Goal: Communication & Community: Answer question/provide support

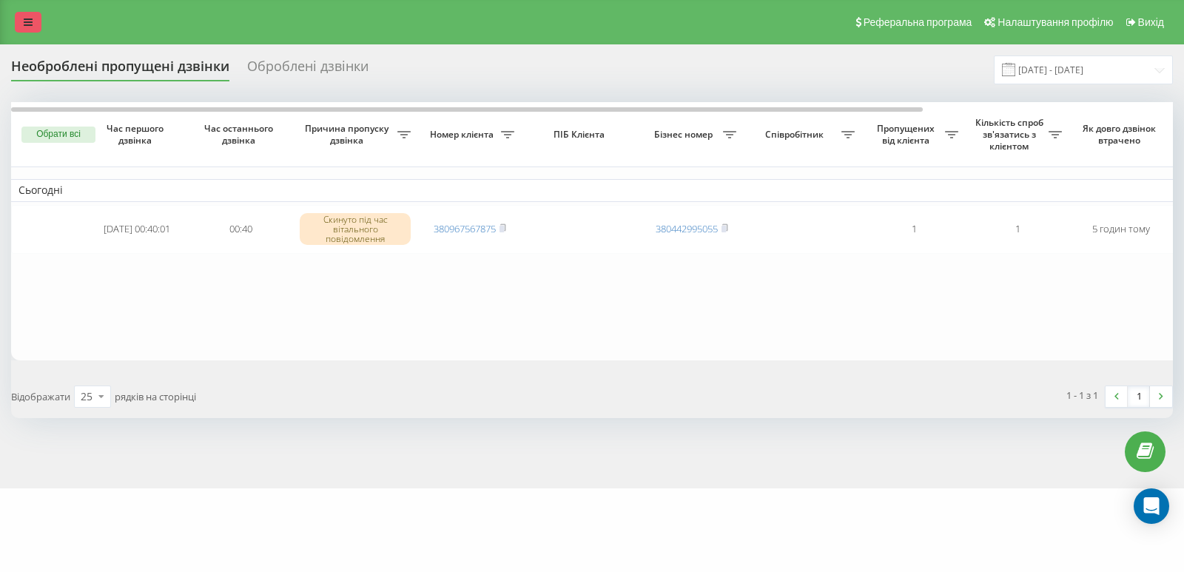
click at [38, 13] on link at bounding box center [28, 22] width 27 height 21
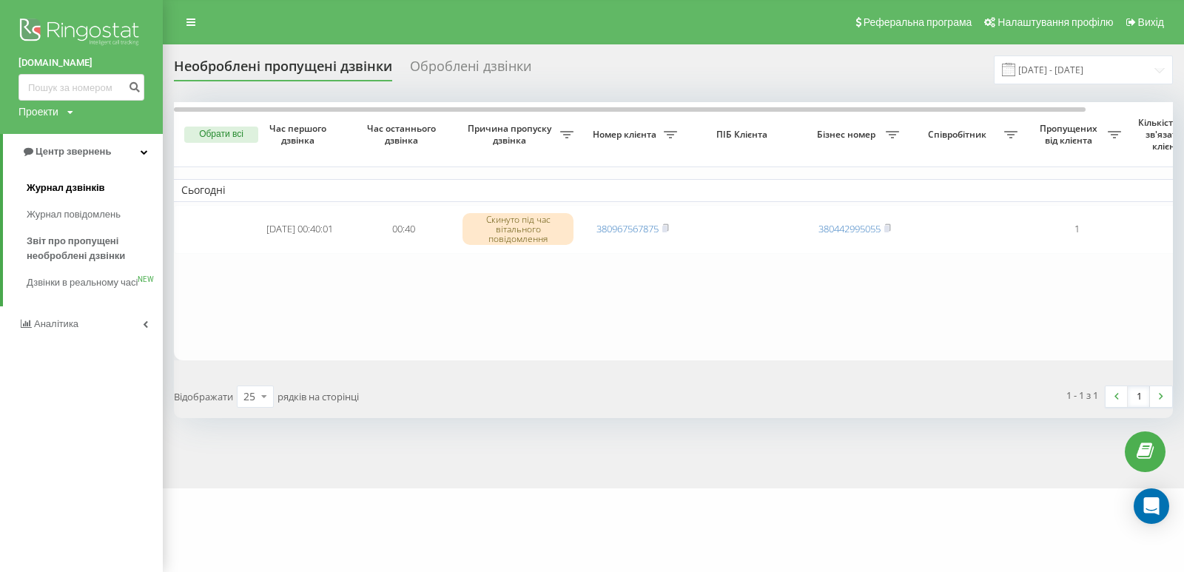
click at [112, 191] on link "Журнал дзвінків" at bounding box center [95, 188] width 136 height 27
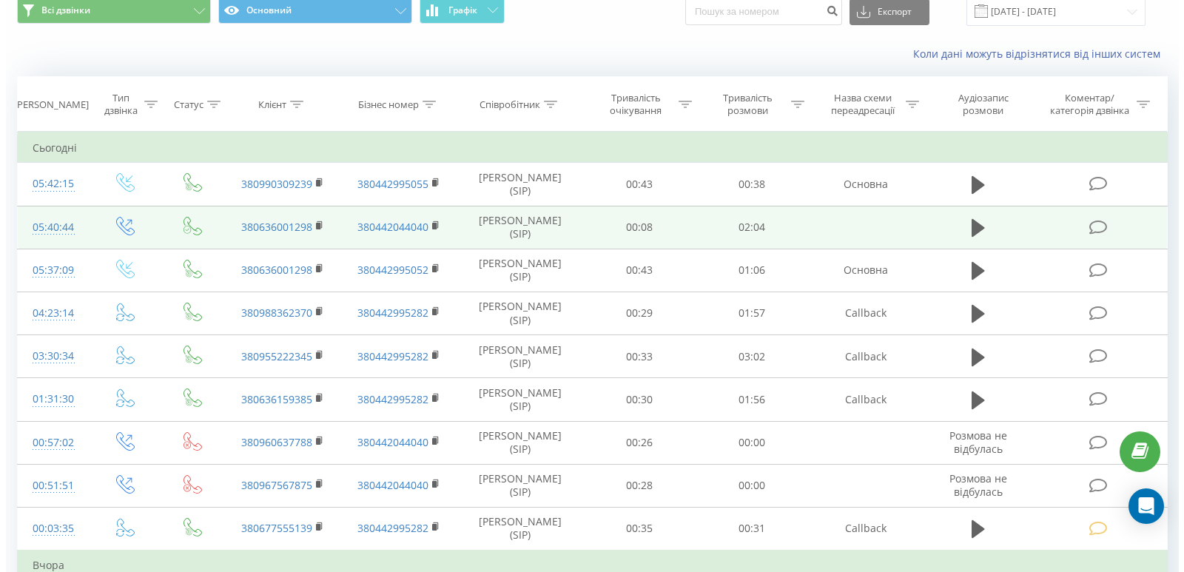
scroll to position [148, 0]
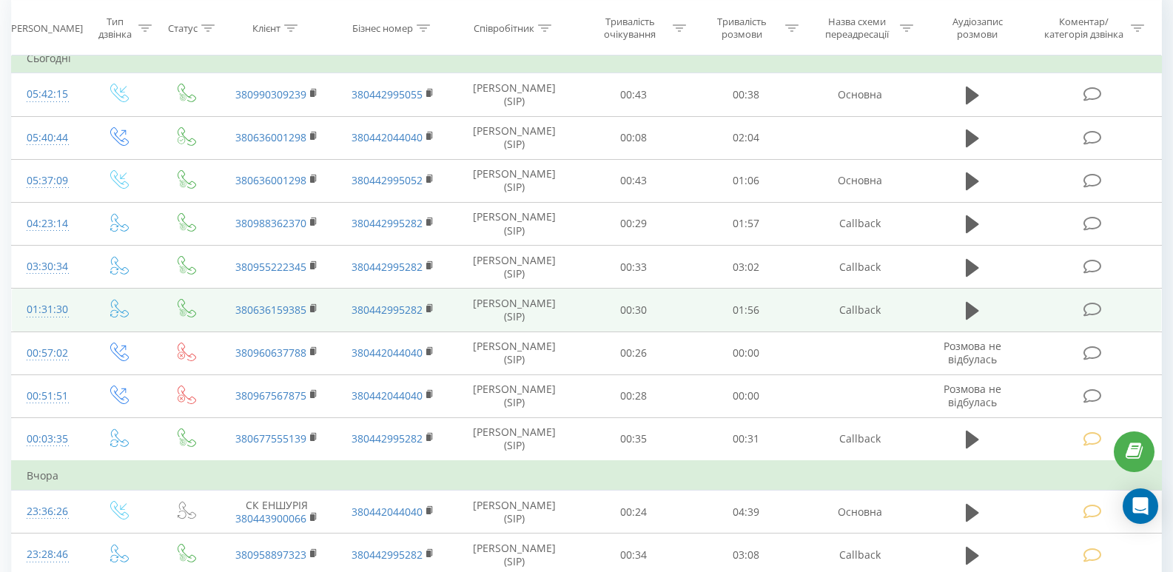
click at [1089, 309] on icon at bounding box center [1092, 310] width 18 height 16
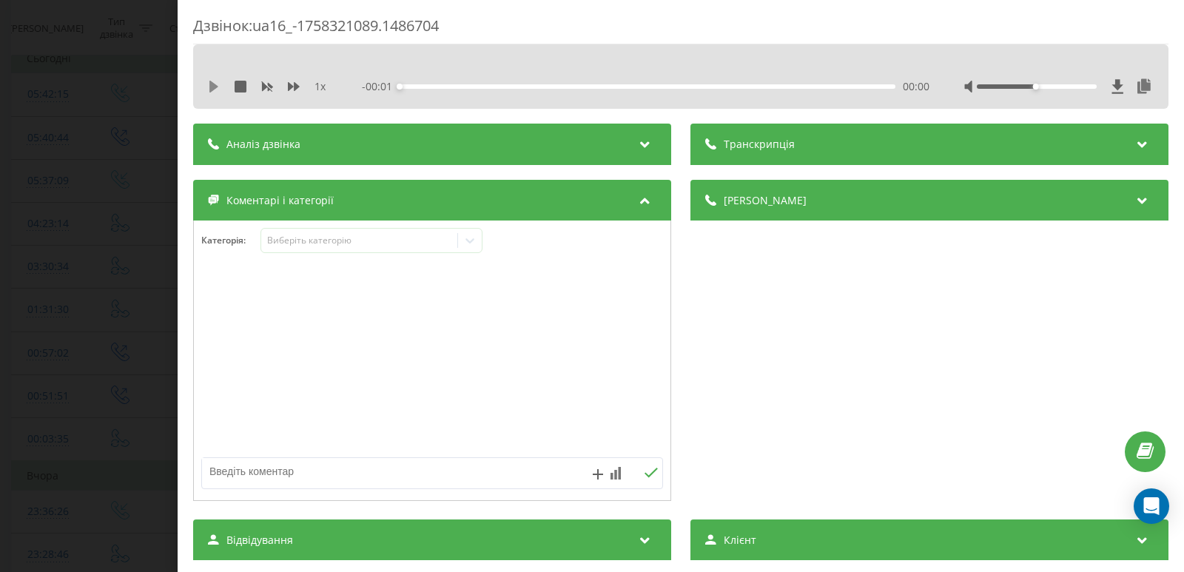
click at [210, 87] on icon at bounding box center [213, 87] width 9 height 12
click at [472, 89] on div "00:00" at bounding box center [648, 86] width 496 height 4
click at [806, 87] on div "00:26" at bounding box center [648, 86] width 496 height 4
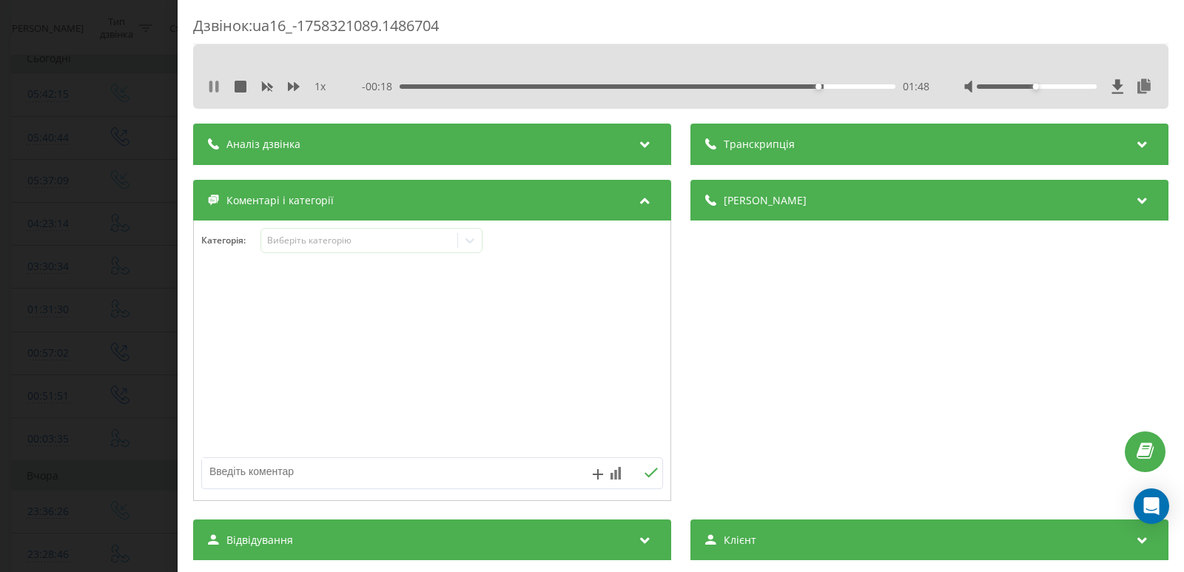
click at [219, 87] on icon at bounding box center [214, 87] width 12 height 12
click at [474, 242] on icon at bounding box center [469, 240] width 15 height 15
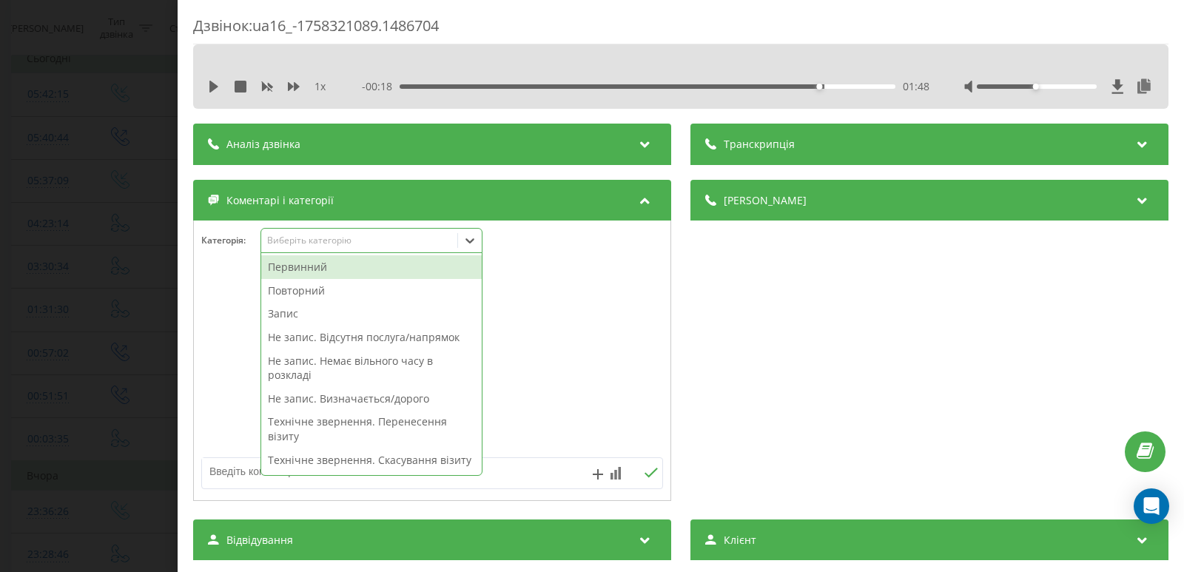
click at [354, 272] on div "Первинний" at bounding box center [371, 267] width 220 height 24
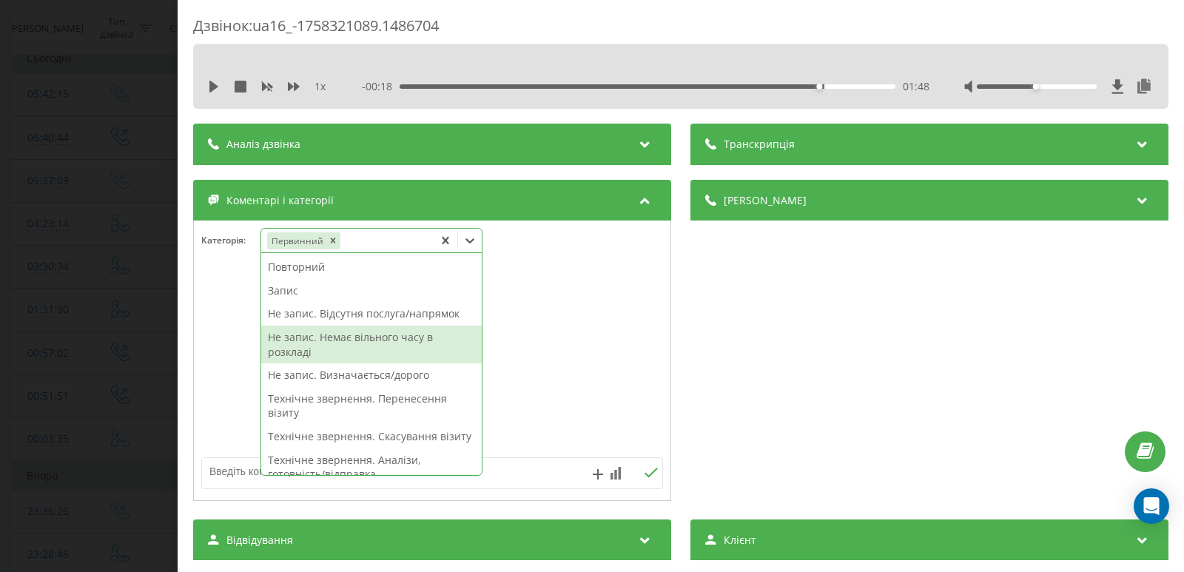
click at [383, 338] on div "Не запис. Немає вільного часу в розкладі" at bounding box center [371, 345] width 220 height 38
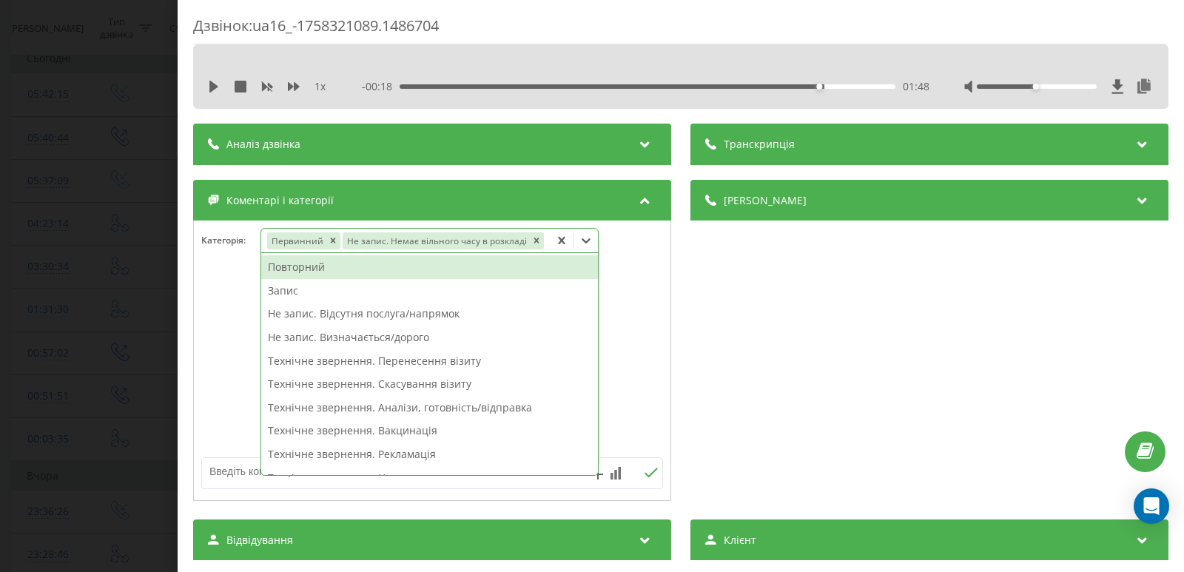
click at [73, 214] on div "Дзвінок : ua16_-1758321089.1486704 1 x - 00:18 01:48 01:48 Транскрипція Для AI-…" at bounding box center [592, 286] width 1184 height 572
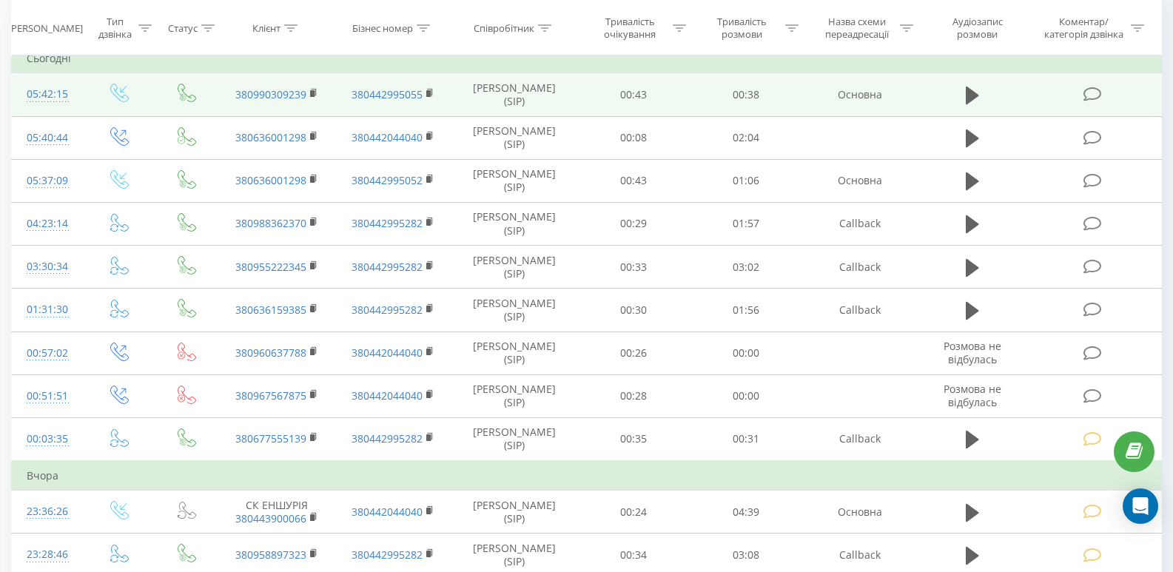
click at [1096, 94] on icon at bounding box center [1092, 95] width 18 height 16
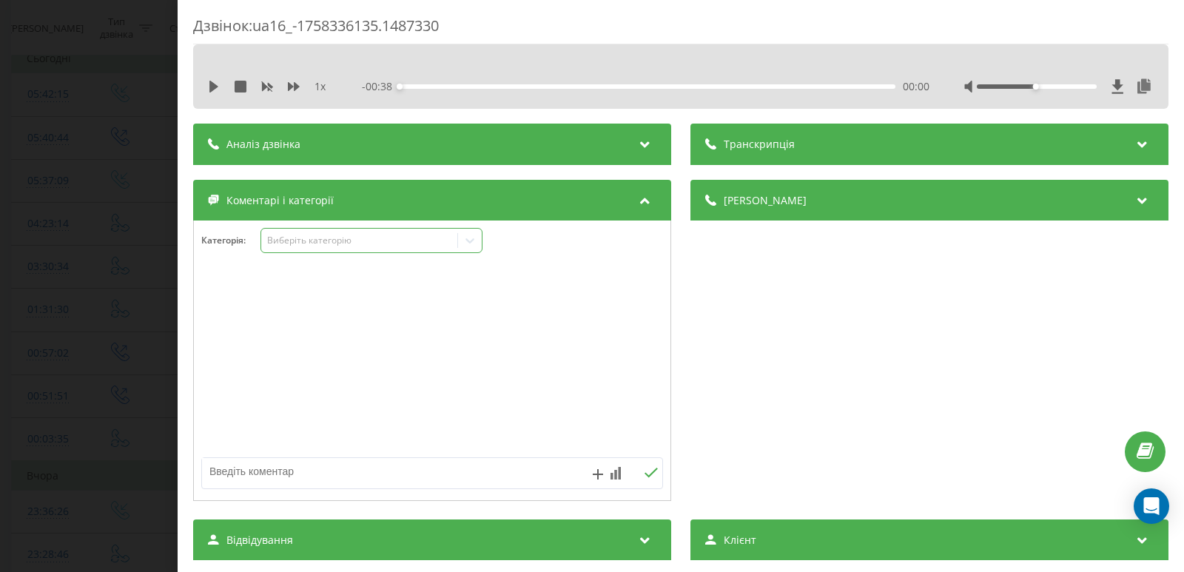
click at [474, 241] on icon at bounding box center [469, 240] width 15 height 15
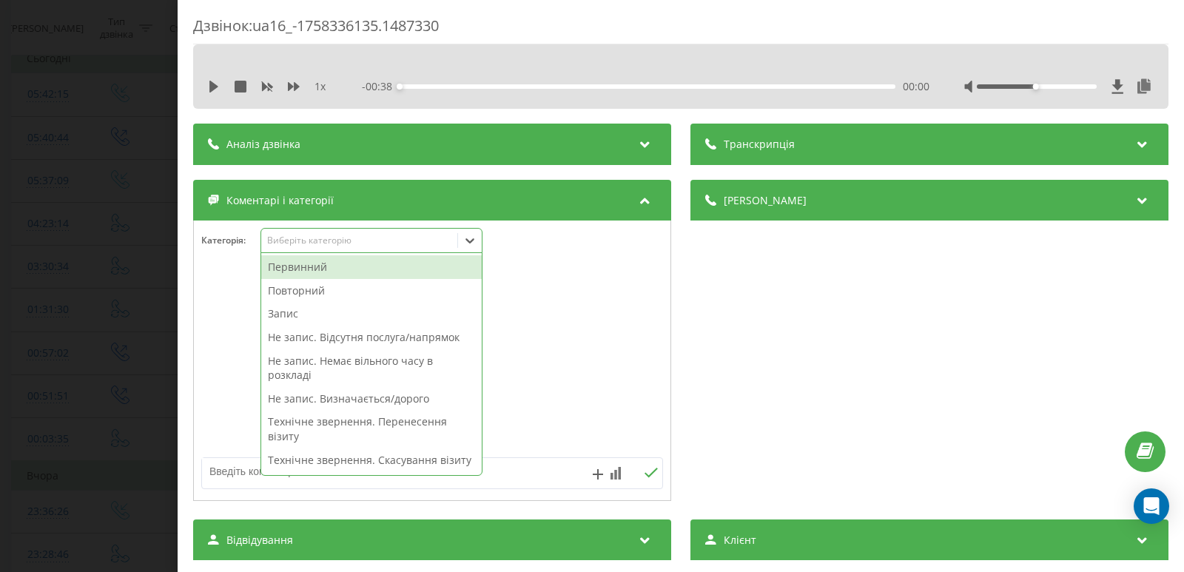
click at [401, 268] on div "Первинний" at bounding box center [371, 267] width 220 height 24
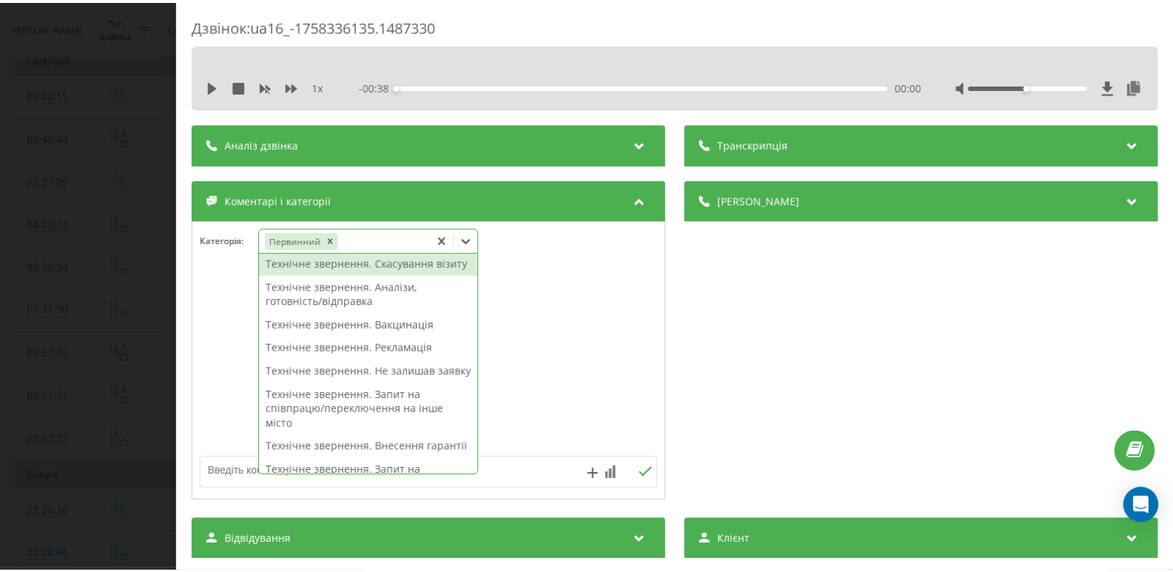
scroll to position [222, 0]
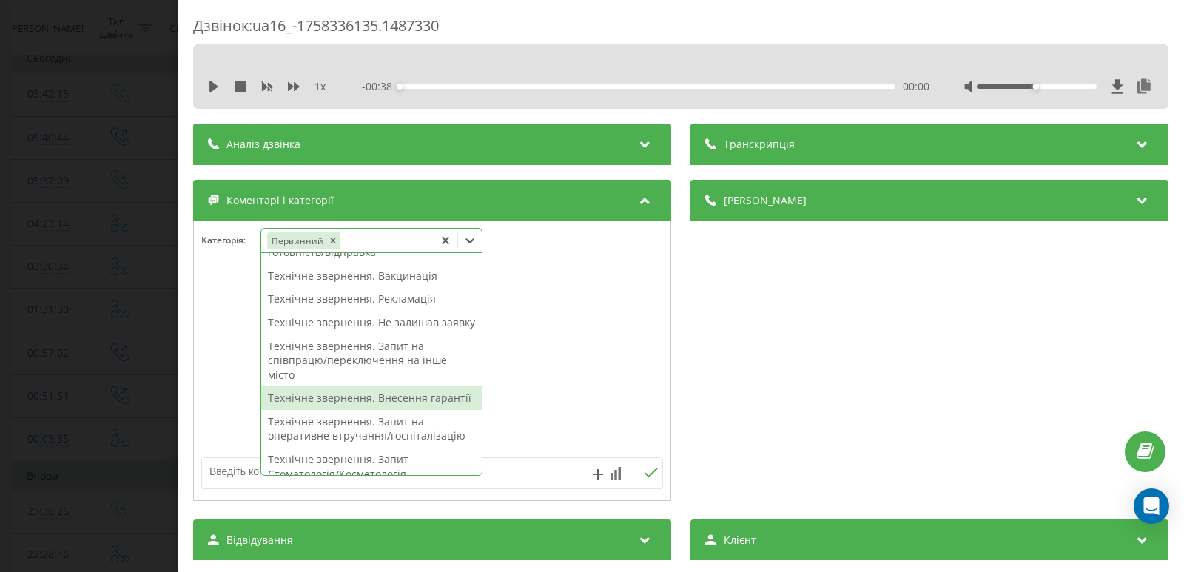
click at [537, 480] on textarea at bounding box center [386, 471] width 368 height 27
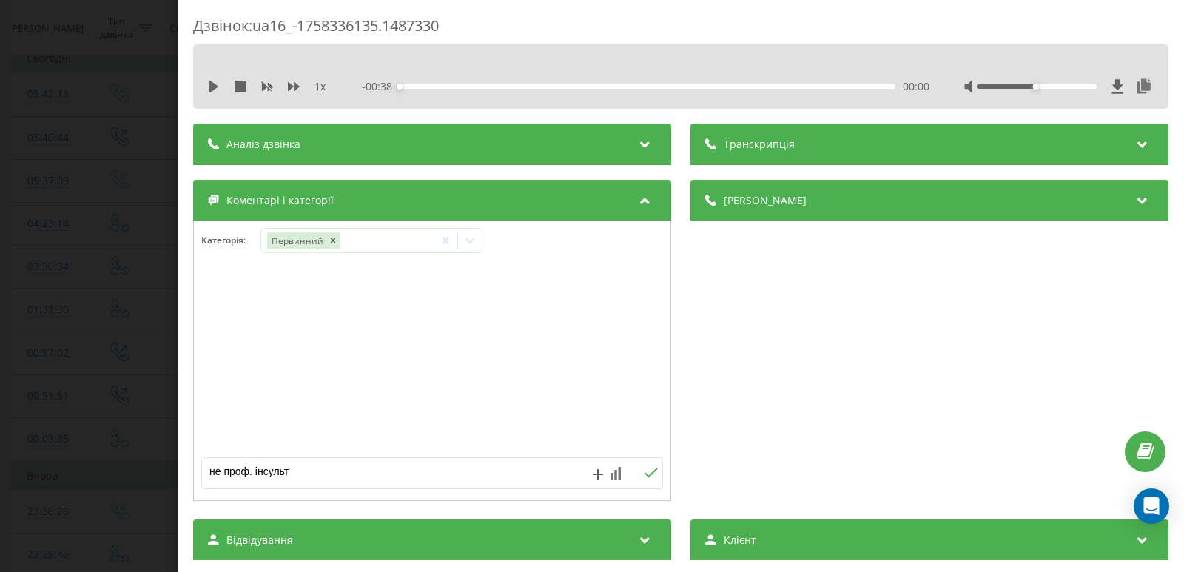
click at [390, 474] on textarea "не проф. інсульт" at bounding box center [386, 471] width 368 height 27
type textarea "не проф. інсульт, виклик нд"
click at [647, 474] on icon at bounding box center [651, 473] width 14 height 10
click at [124, 223] on div "Дзвінок : ua16_-1758336135.1487330 1 x - 00:38 00:00 00:00 Транскрипція Для AI-…" at bounding box center [592, 286] width 1184 height 572
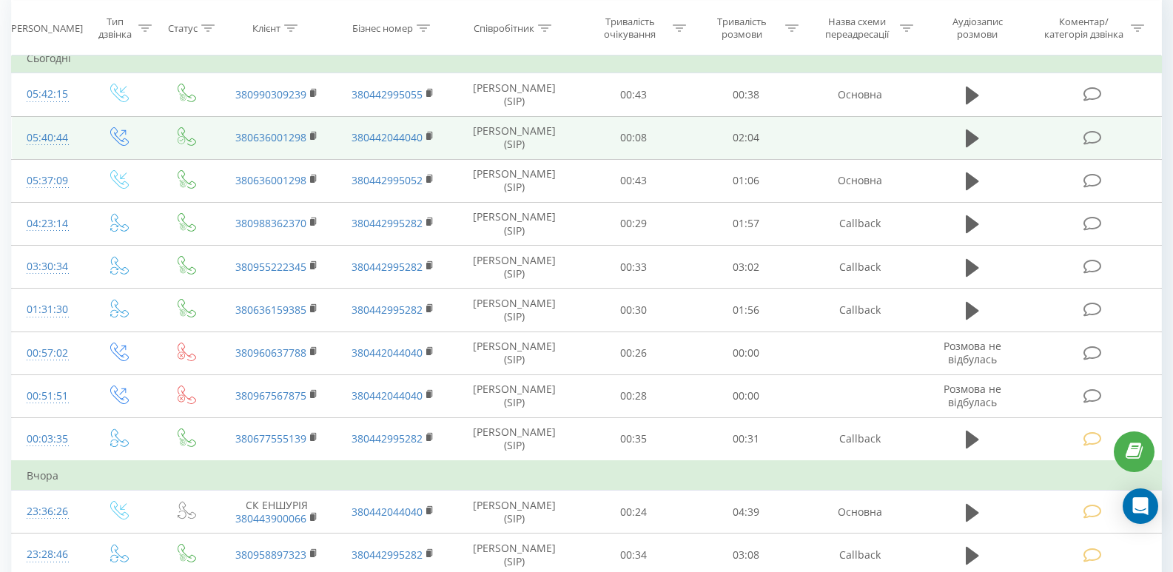
click at [1102, 135] on span at bounding box center [1093, 136] width 21 height 14
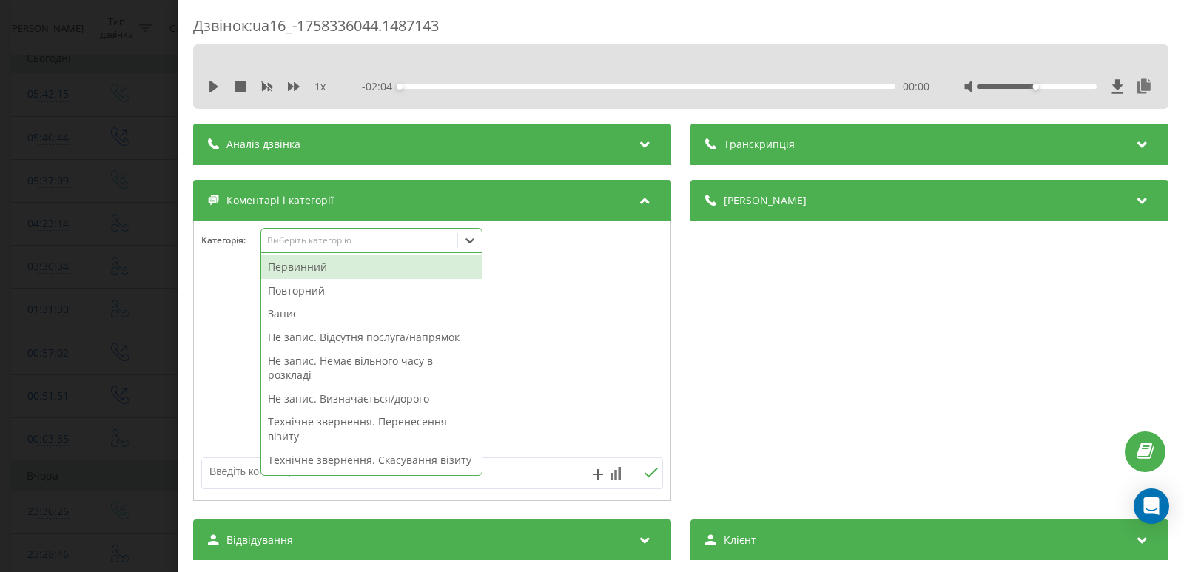
click at [472, 245] on icon at bounding box center [469, 240] width 15 height 15
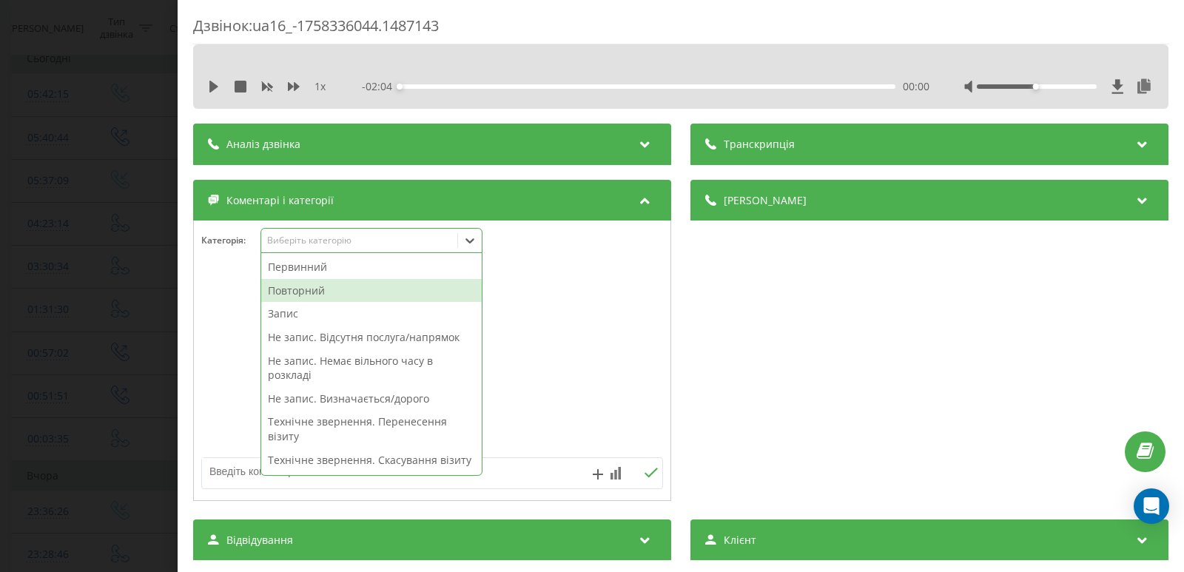
click at [352, 294] on div "Повторний" at bounding box center [371, 291] width 220 height 24
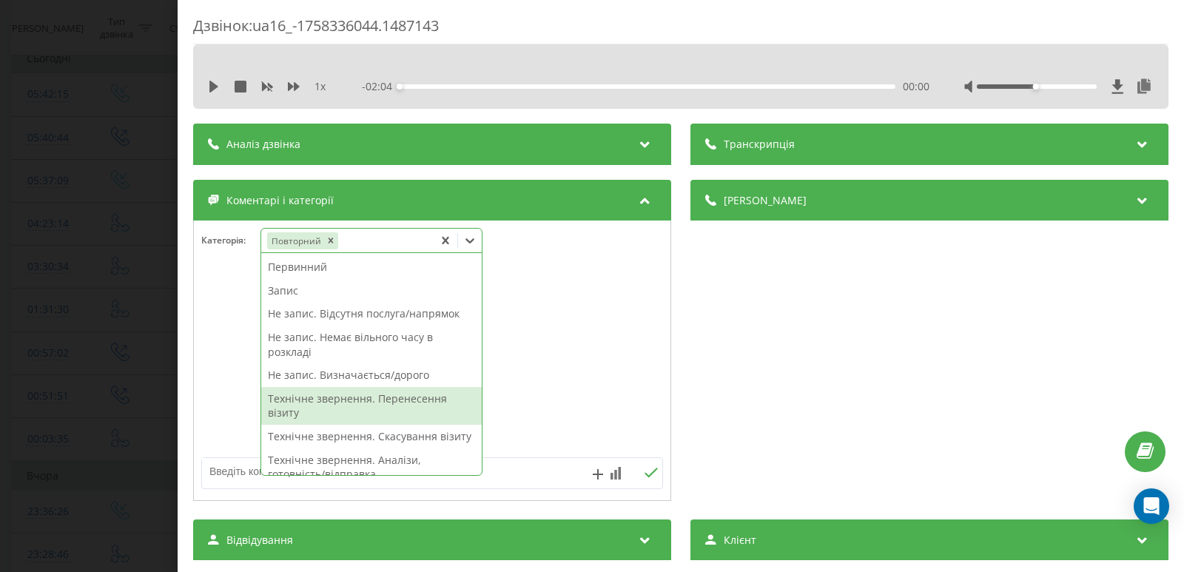
click at [533, 477] on textarea at bounding box center [386, 471] width 368 height 27
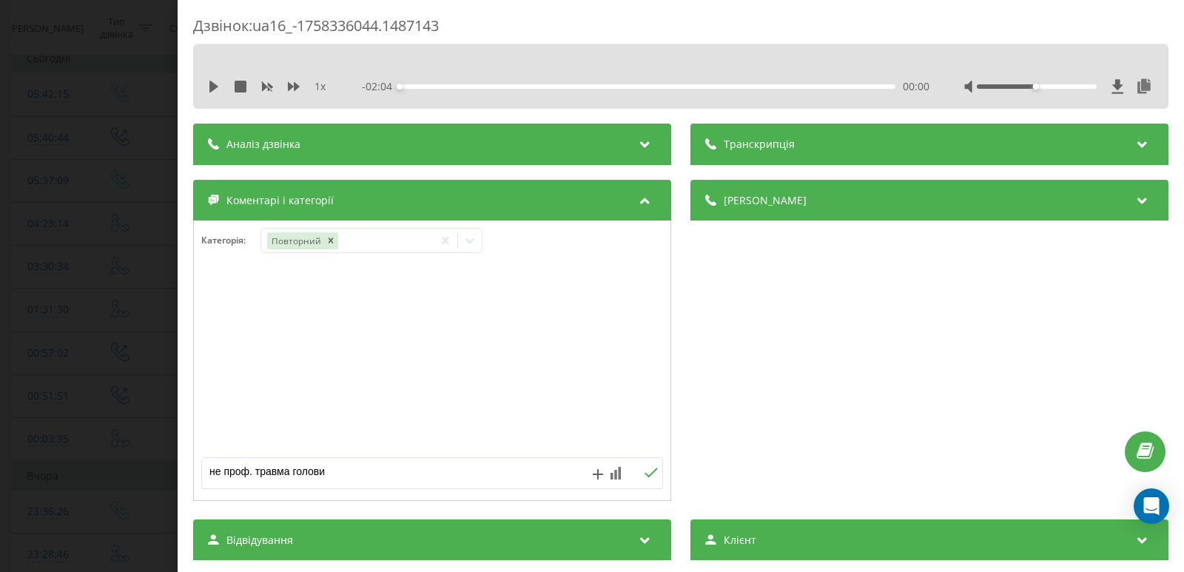
type textarea "не проф. травма голови"
click at [644, 474] on icon at bounding box center [651, 473] width 14 height 10
click at [107, 222] on div "Дзвінок : ua16_-1758336044.1487143 1 x - 02:04 00:00 00:00 Транскрипція Для AI-…" at bounding box center [592, 286] width 1184 height 572
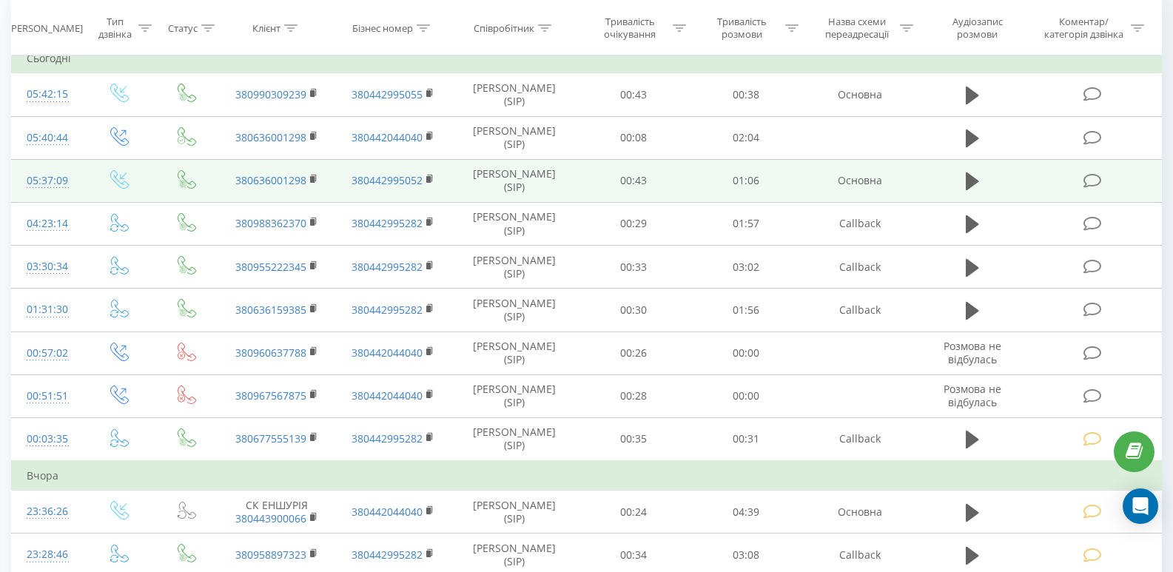
click at [1104, 181] on td at bounding box center [1093, 180] width 135 height 43
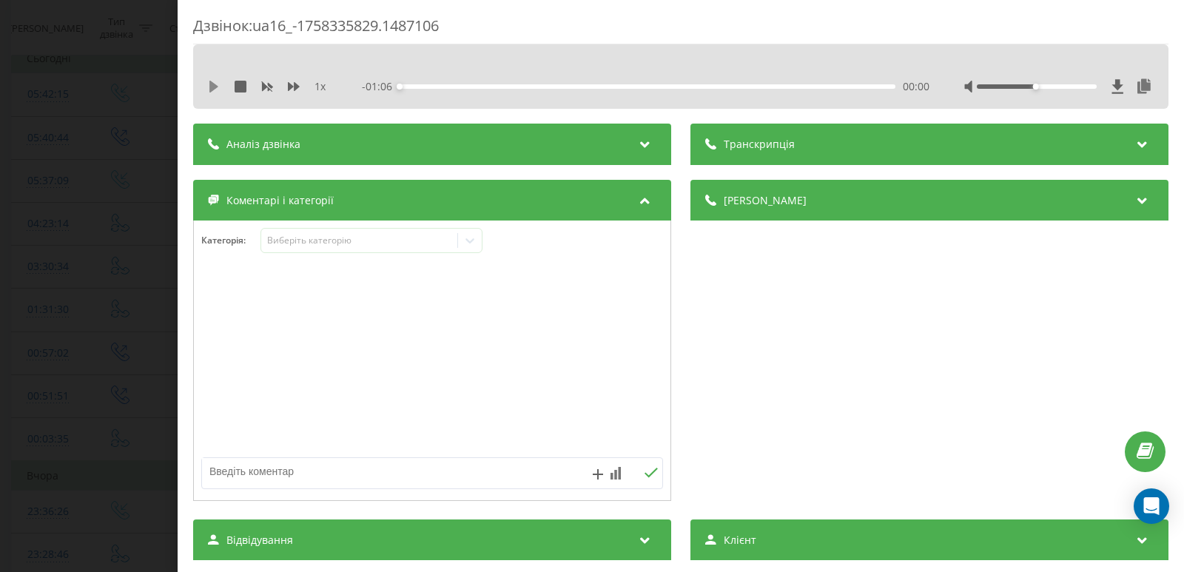
click at [213, 89] on icon at bounding box center [213, 87] width 9 height 12
click at [425, 88] on div "00:00" at bounding box center [648, 86] width 496 height 4
click at [209, 85] on icon at bounding box center [214, 87] width 12 height 12
click at [470, 244] on icon at bounding box center [469, 240] width 15 height 15
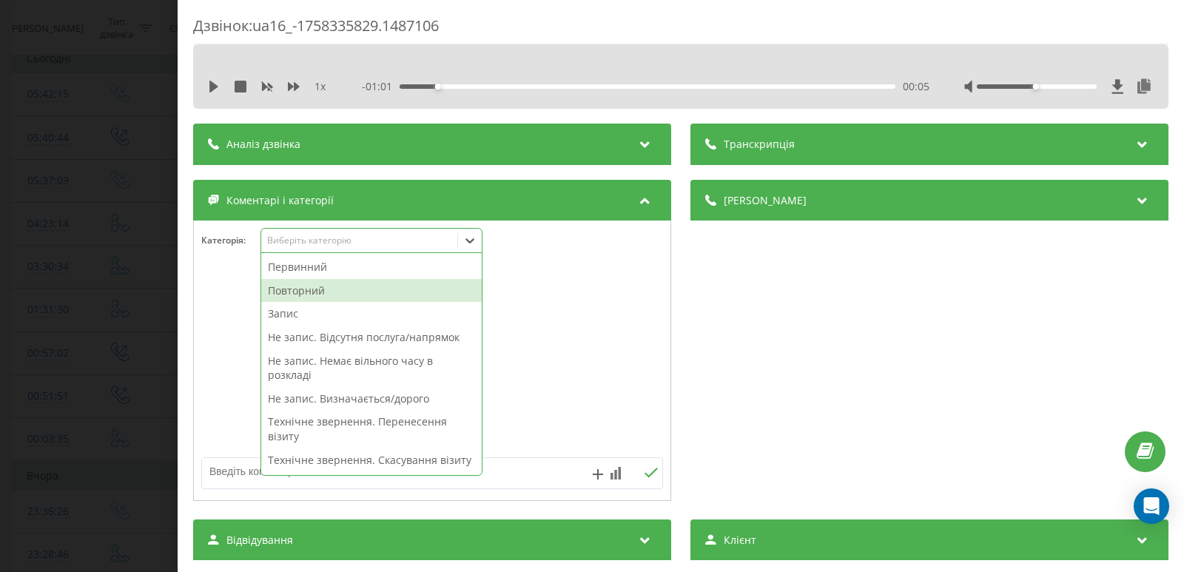
click at [309, 290] on div "Повторний" at bounding box center [371, 291] width 220 height 24
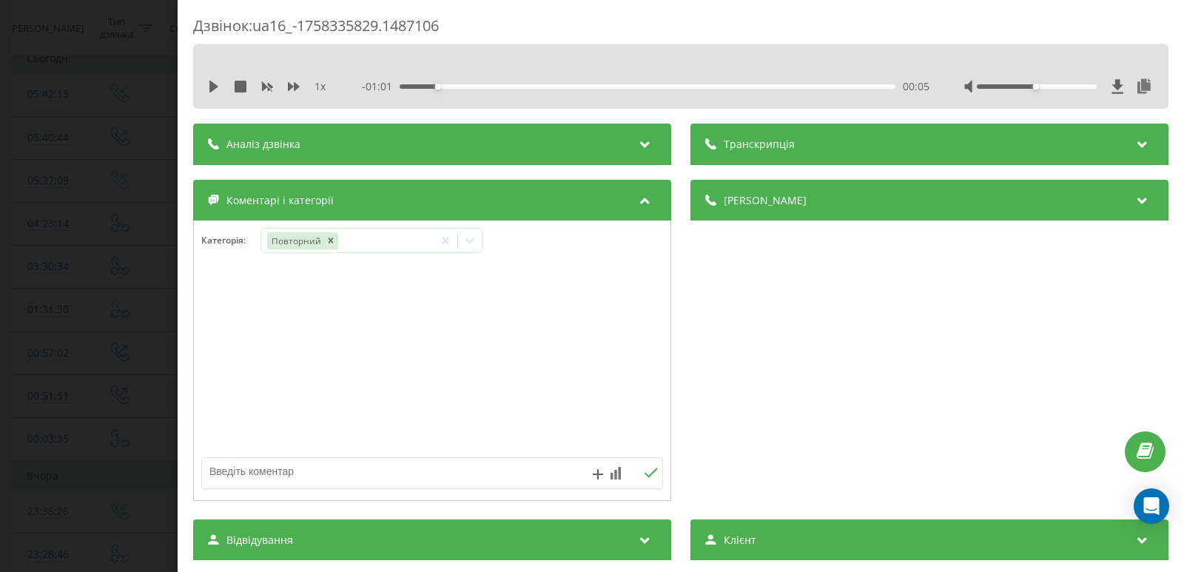
click at [508, 472] on textarea at bounding box center [386, 471] width 368 height 27
type textarea "уточн інфо."
click at [644, 467] on button at bounding box center [650, 473] width 23 height 13
click at [89, 171] on div "Дзвінок : ua16_-1758335829.1487106 1 x - 01:01 00:05 00:05 Транскрипція Для AI-…" at bounding box center [592, 286] width 1184 height 572
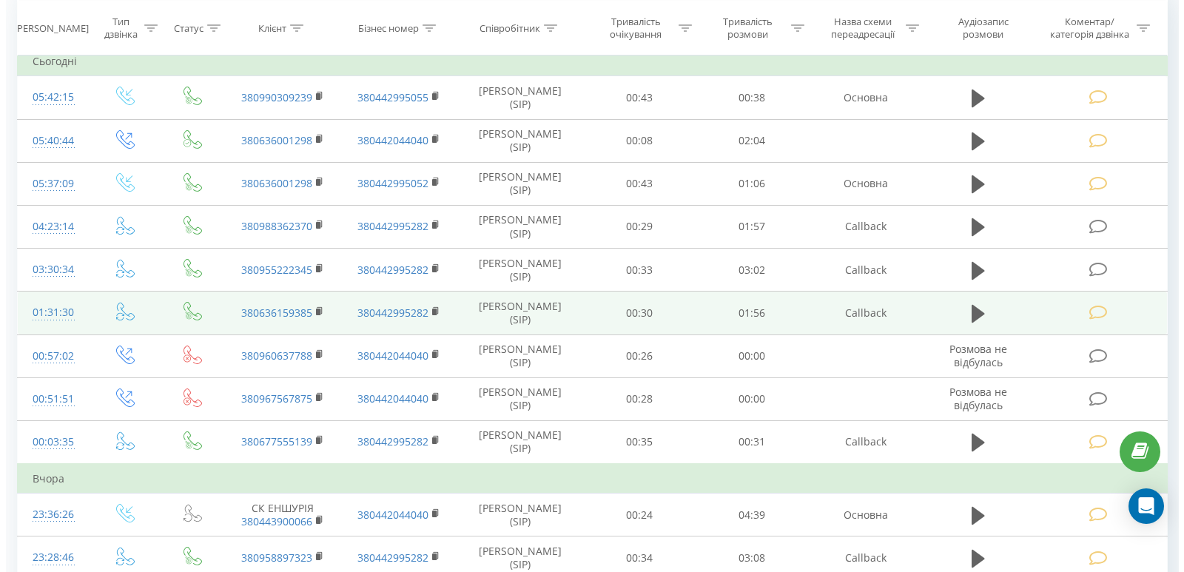
scroll to position [148, 0]
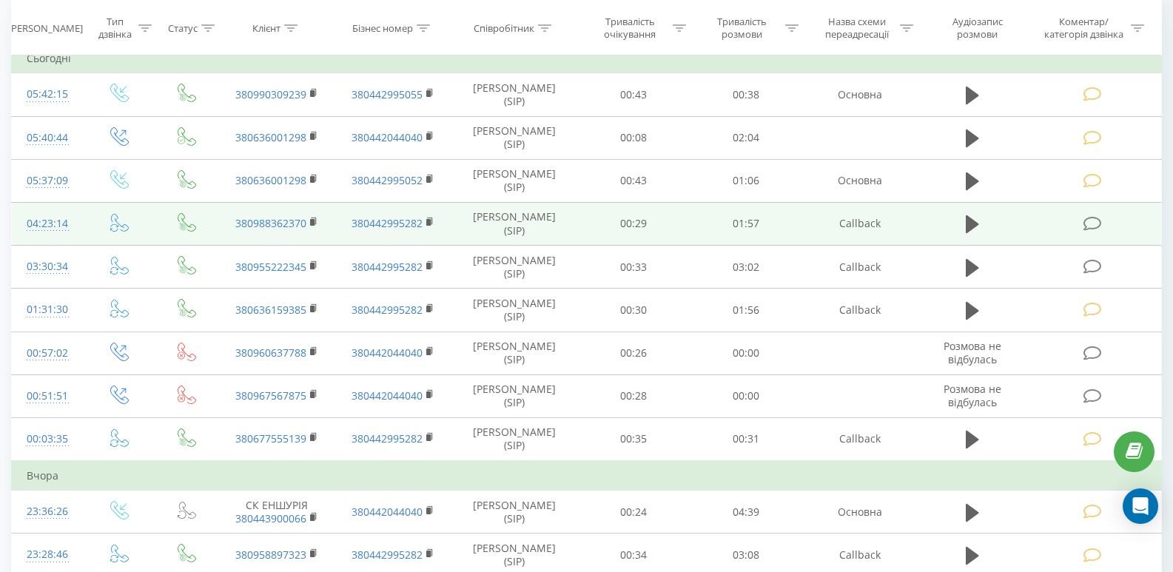
click at [1083, 222] on icon at bounding box center [1092, 224] width 18 height 16
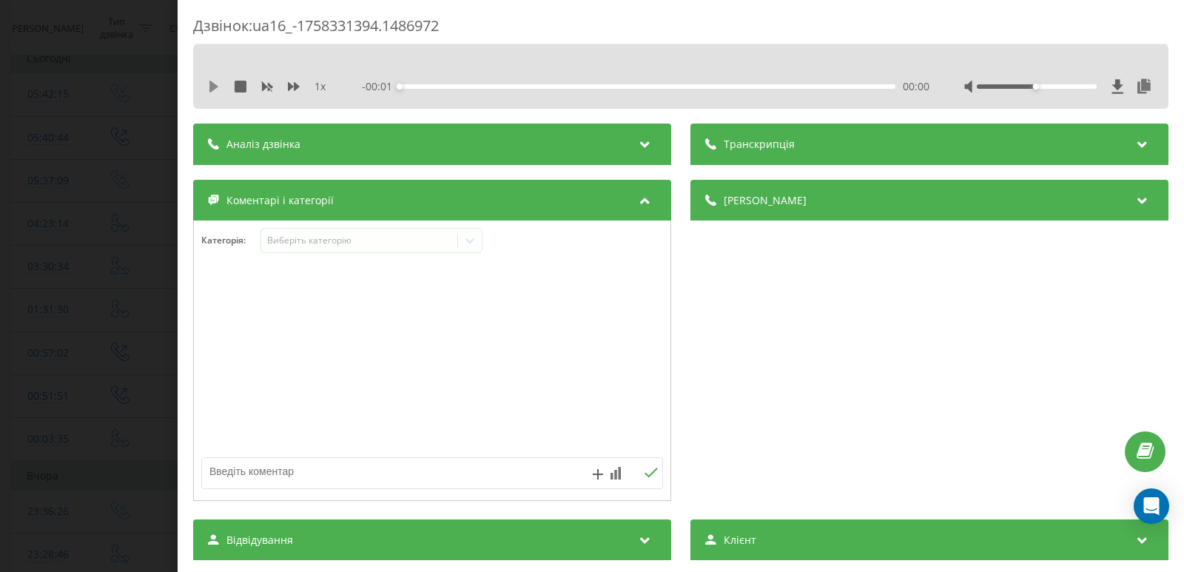
click at [215, 90] on icon at bounding box center [214, 87] width 12 height 12
click at [439, 87] on div "00:00" at bounding box center [648, 86] width 496 height 4
click at [215, 90] on icon at bounding box center [214, 87] width 12 height 12
click at [474, 239] on icon at bounding box center [469, 240] width 9 height 5
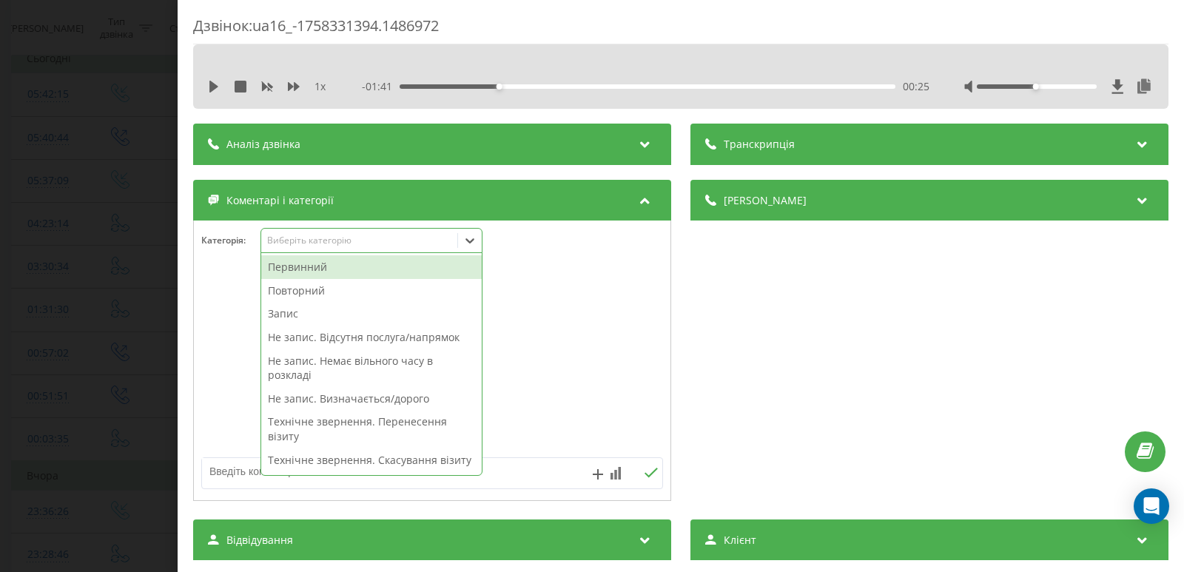
click at [354, 268] on div "Первинний" at bounding box center [371, 267] width 220 height 24
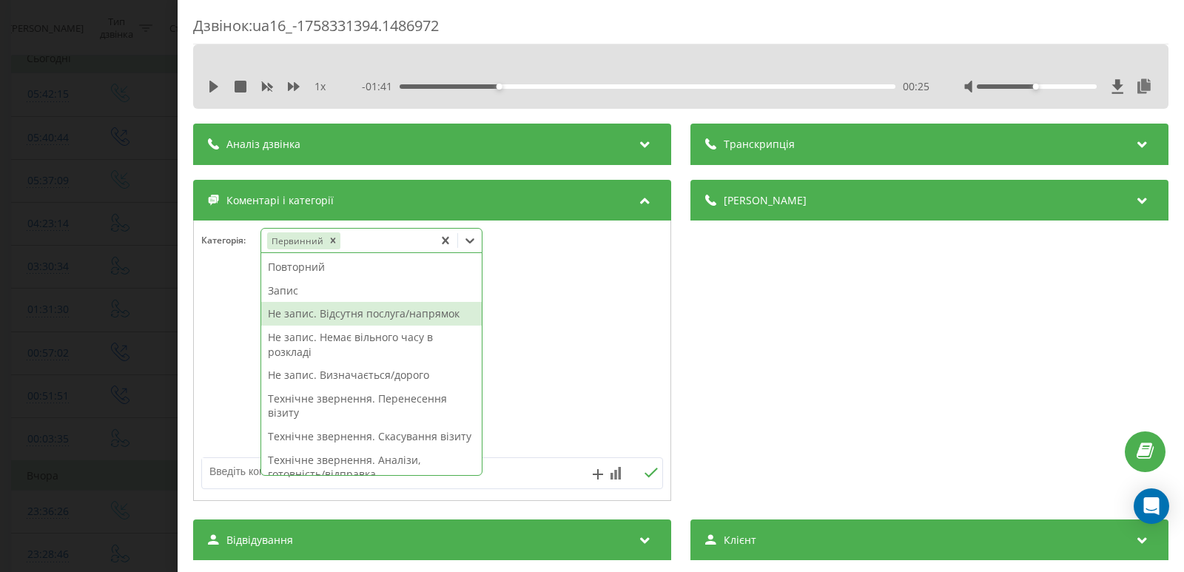
click at [361, 314] on div "Не запис. Відсутня послуга/напрямок" at bounding box center [371, 314] width 220 height 24
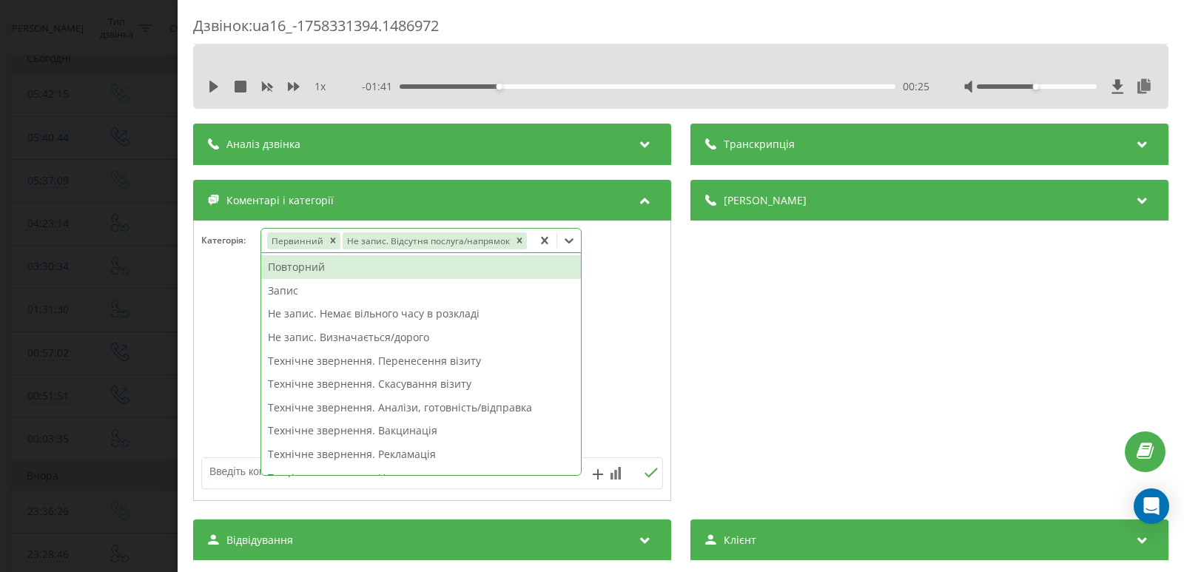
click at [522, 476] on div "Повторний Запис Не запис. Немає вільного часу в розкладі Не запис. Визначається…" at bounding box center [420, 363] width 321 height 223
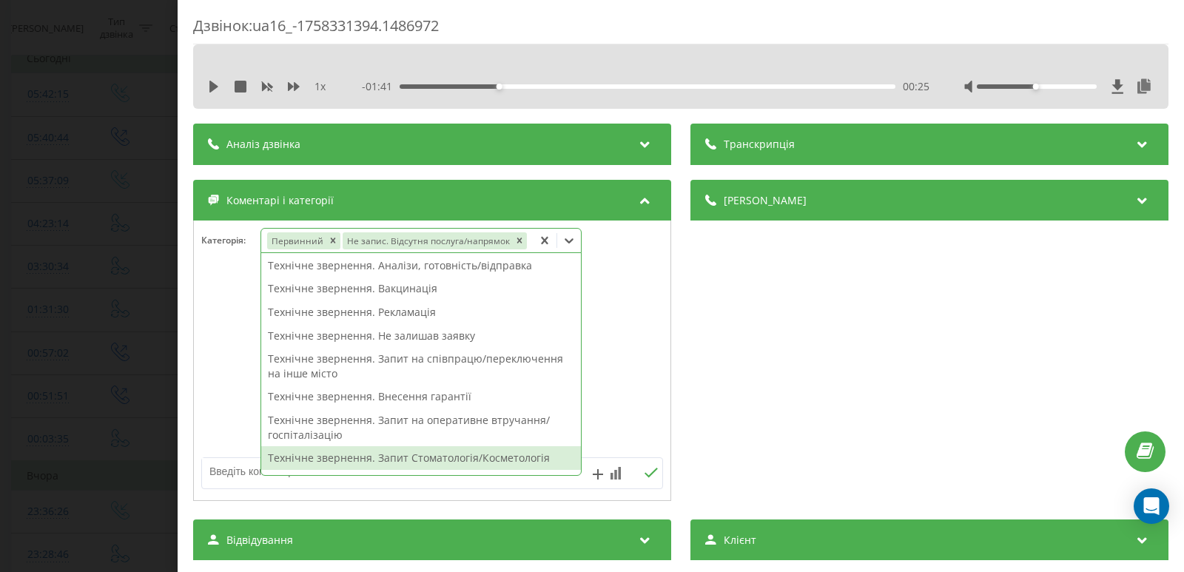
scroll to position [148, 0]
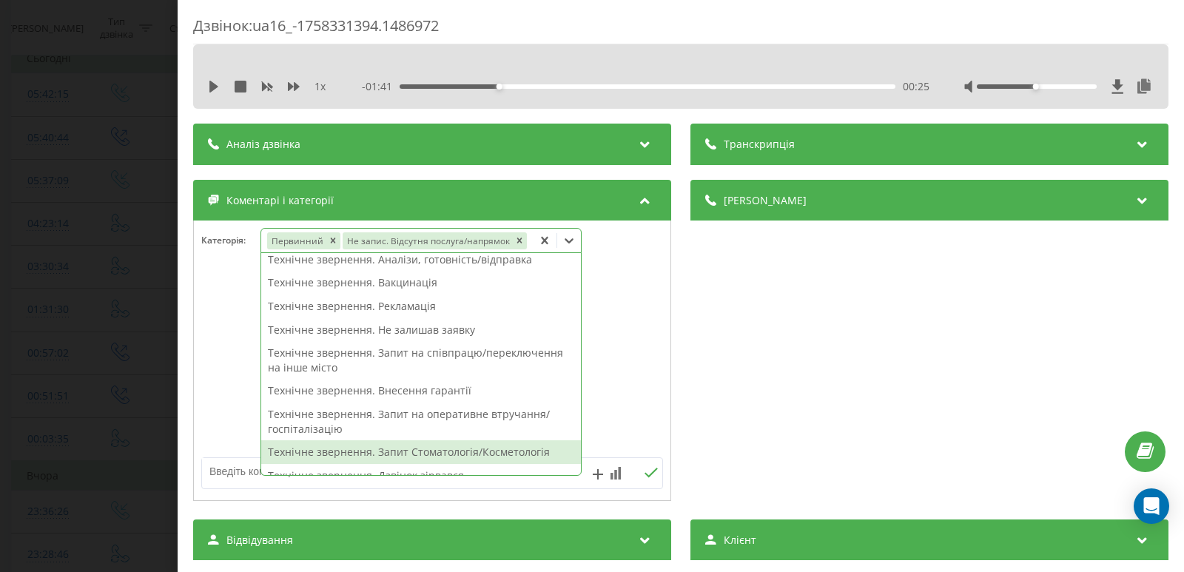
click at [622, 405] on div at bounding box center [432, 361] width 476 height 178
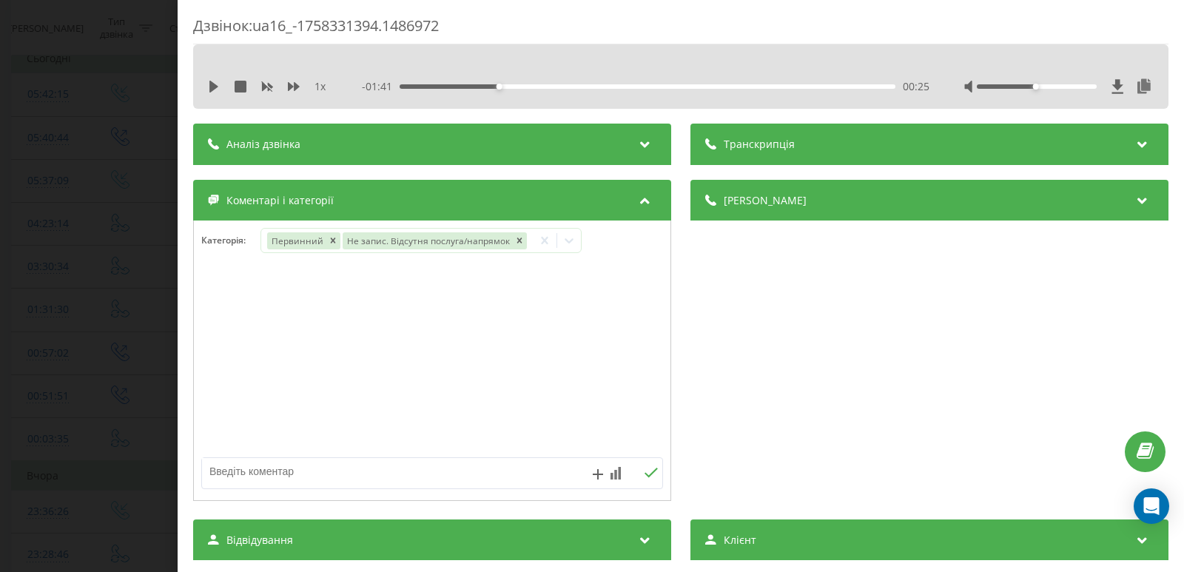
click at [475, 473] on textarea at bounding box center [386, 471] width 368 height 27
type textarea "крапельн. від наркотич. преп."
click at [647, 476] on icon at bounding box center [651, 473] width 14 height 10
click at [90, 146] on div "Дзвінок : ua16_-1758331394.1486972 1 x - 01:41 00:25 00:25 Транскрипція Для AI-…" at bounding box center [592, 286] width 1184 height 572
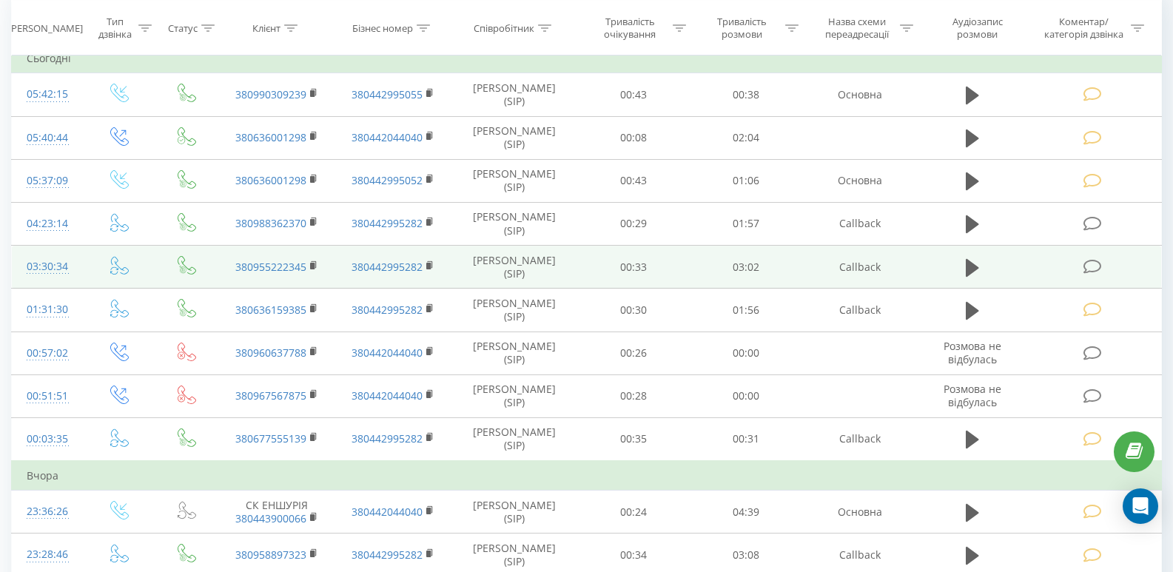
click at [1102, 266] on span at bounding box center [1093, 265] width 21 height 14
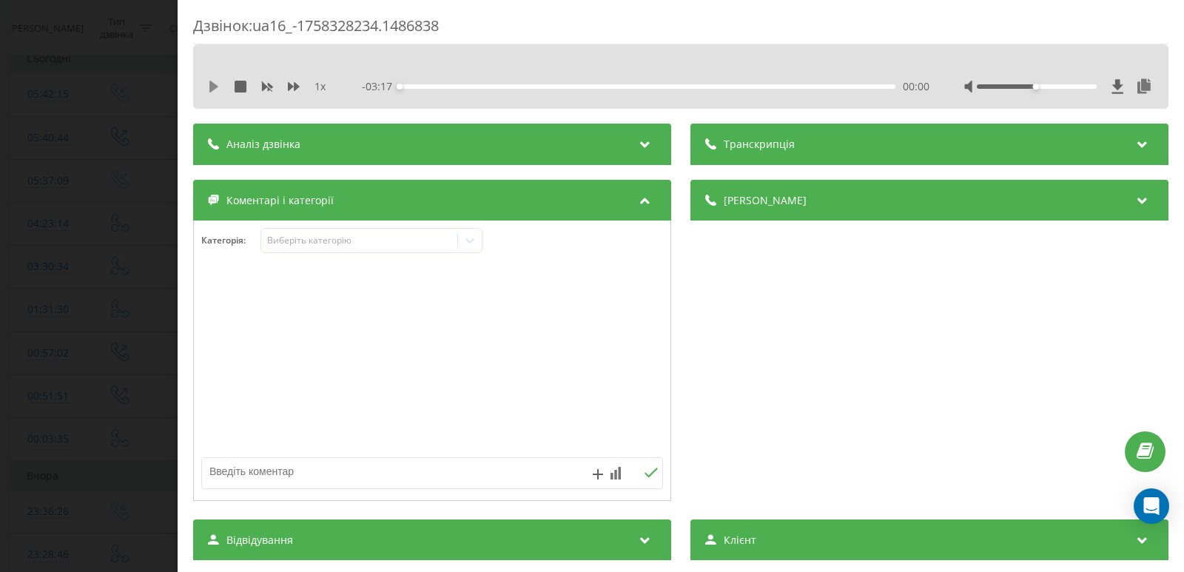
click at [215, 86] on icon at bounding box center [213, 87] width 9 height 12
click at [422, 84] on div "00:01" at bounding box center [648, 86] width 496 height 4
click at [456, 85] on div "00:23" at bounding box center [648, 86] width 496 height 4
click at [503, 87] on div "00:29" at bounding box center [648, 86] width 496 height 4
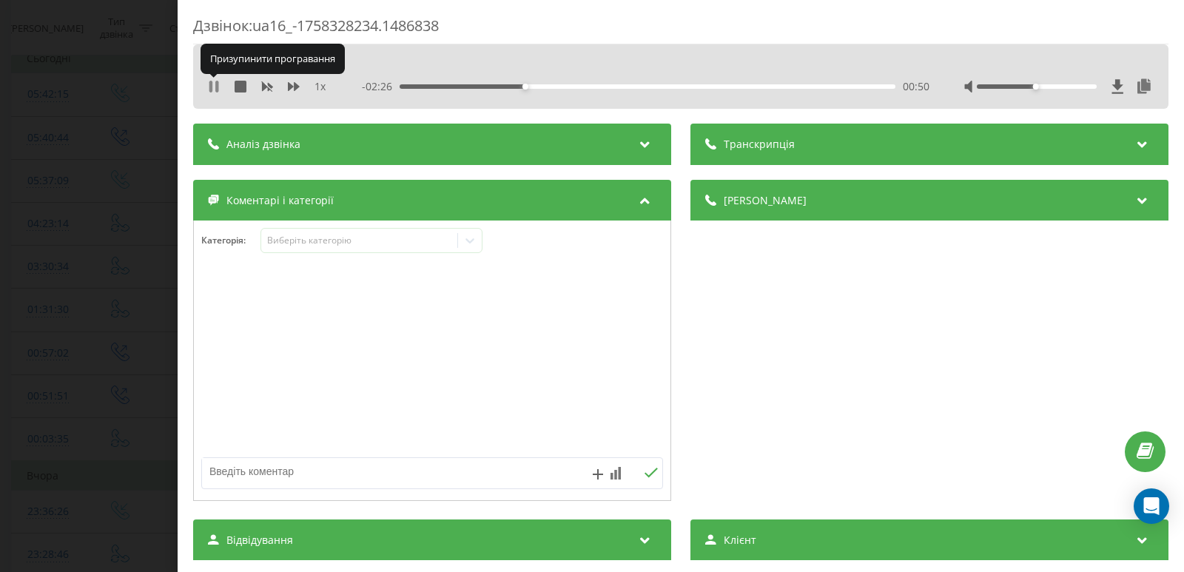
click at [216, 86] on icon at bounding box center [216, 87] width 3 height 12
click at [475, 243] on icon at bounding box center [469, 240] width 15 height 15
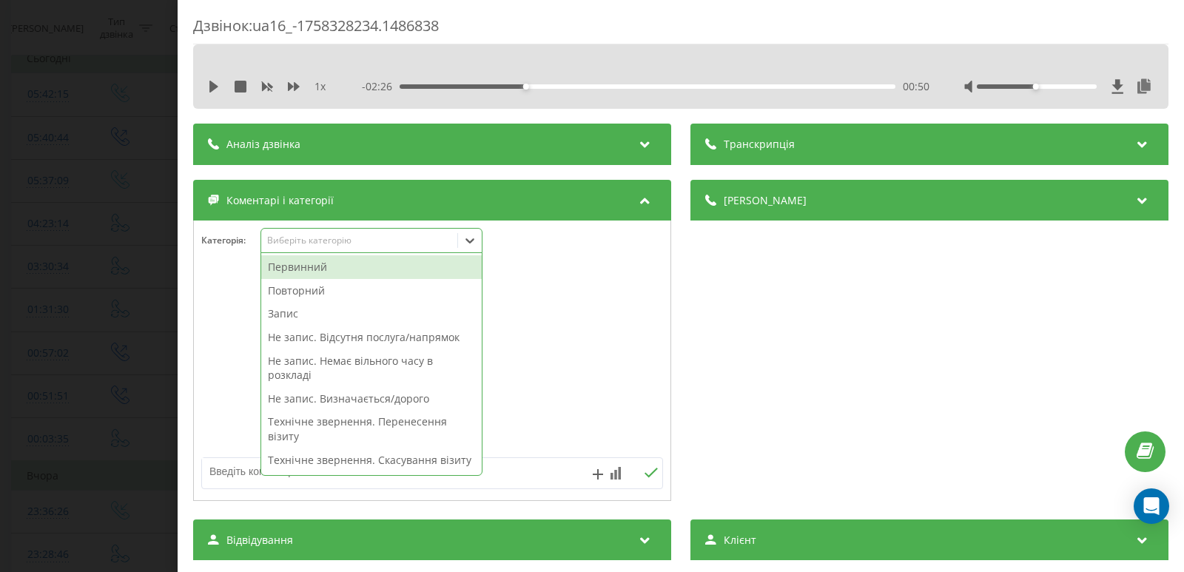
click at [298, 272] on div "Первинний" at bounding box center [371, 267] width 220 height 24
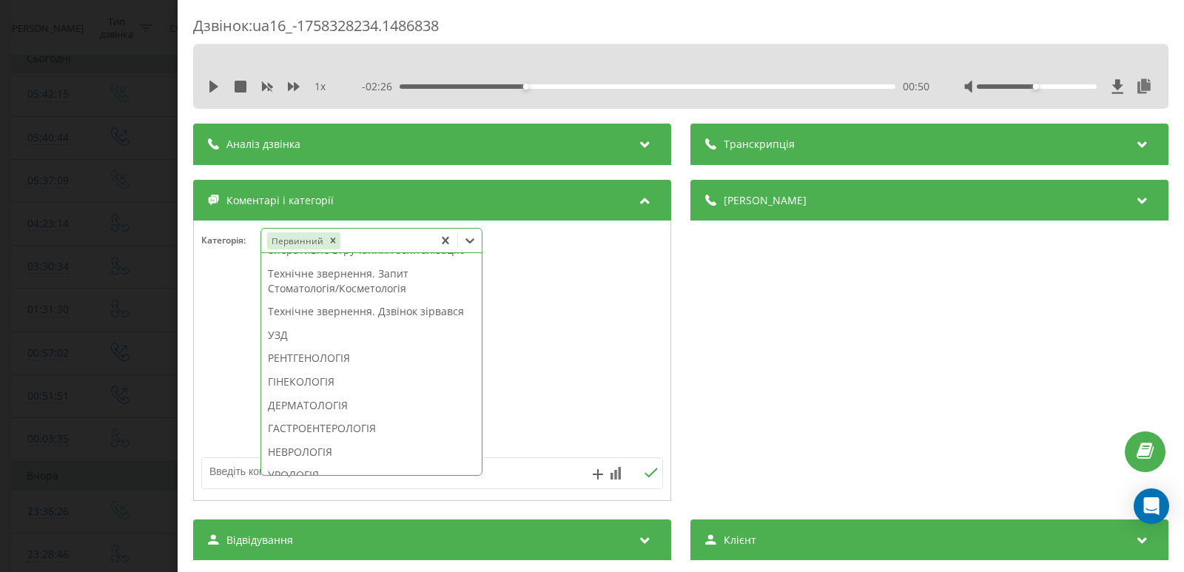
scroll to position [420, 0]
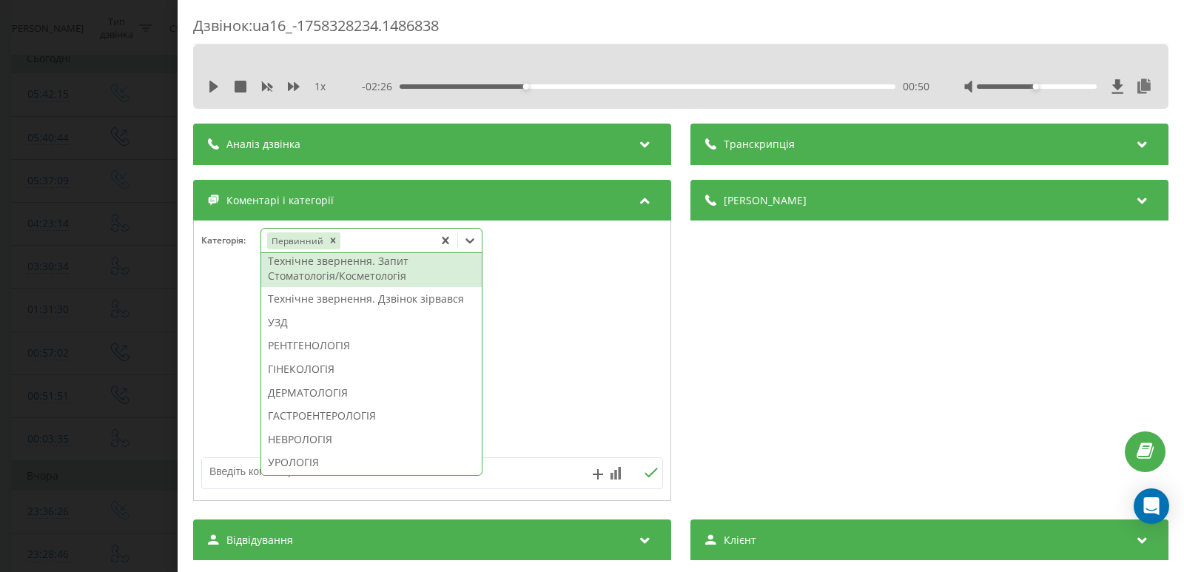
click at [322, 287] on div "Технічне звернення. Запит Стоматологія/Косметологія" at bounding box center [371, 268] width 220 height 38
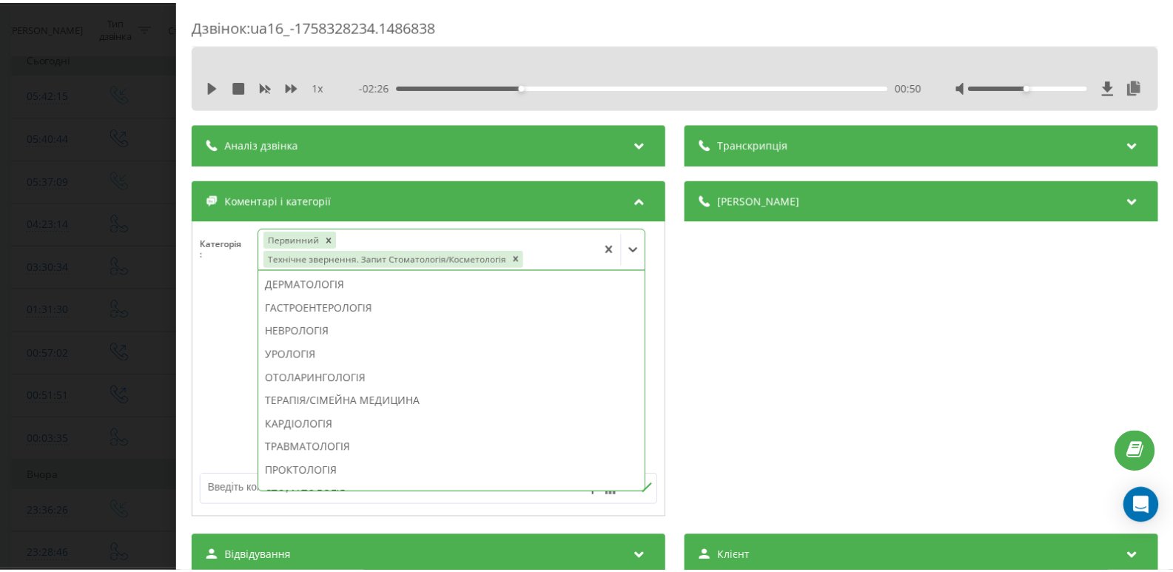
scroll to position [319, 0]
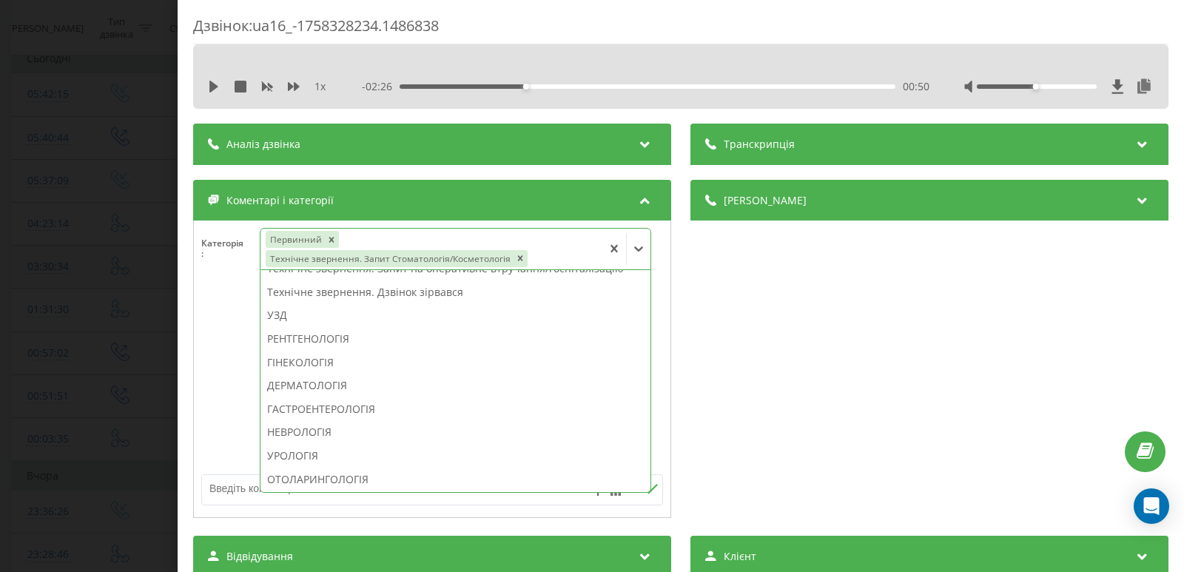
drag, startPoint x: 82, startPoint y: 240, endPoint x: 101, endPoint y: 270, distance: 35.3
click at [82, 240] on div "Дзвінок : ua16_-1758328234.1486838 1 x - 02:26 00:50 00:50 Транскрипція Для AI-…" at bounding box center [592, 286] width 1184 height 572
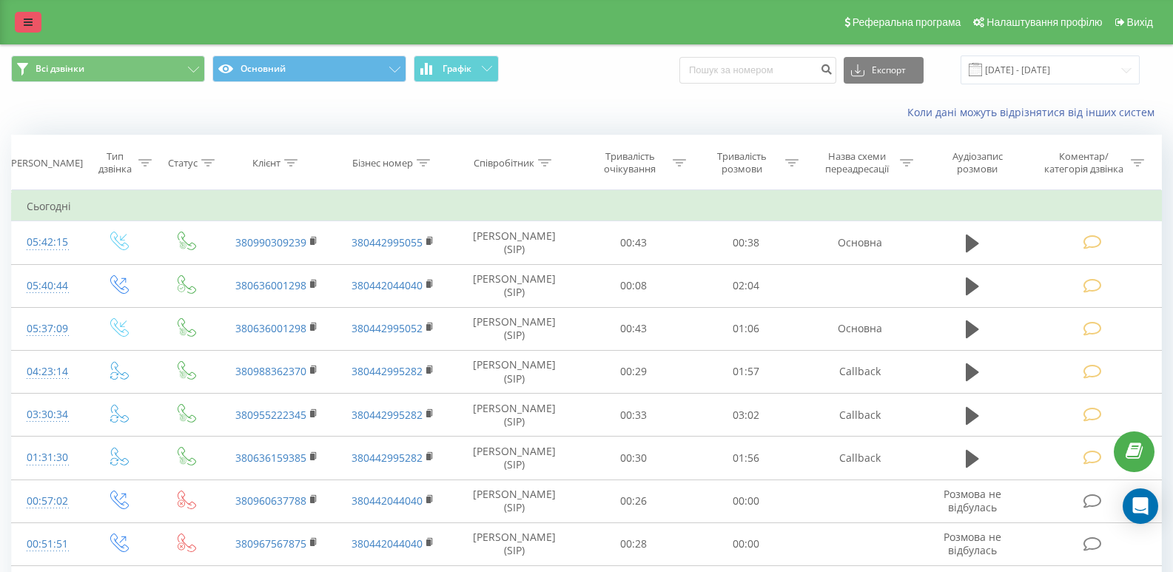
click at [21, 28] on link at bounding box center [28, 22] width 27 height 21
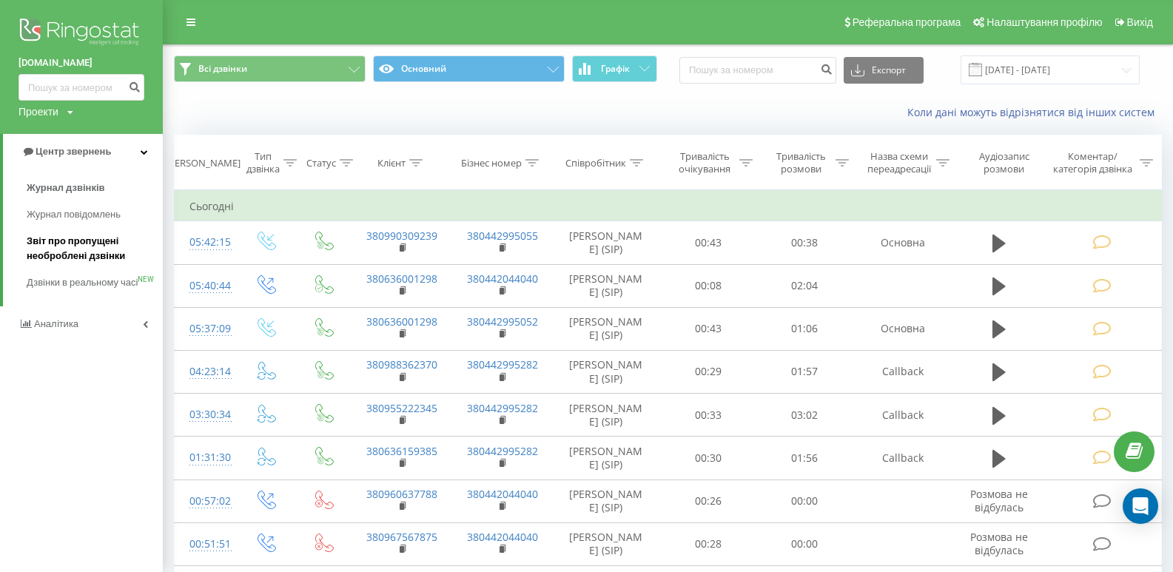
click at [60, 255] on span "Звіт про пропущені необроблені дзвінки" at bounding box center [91, 249] width 129 height 30
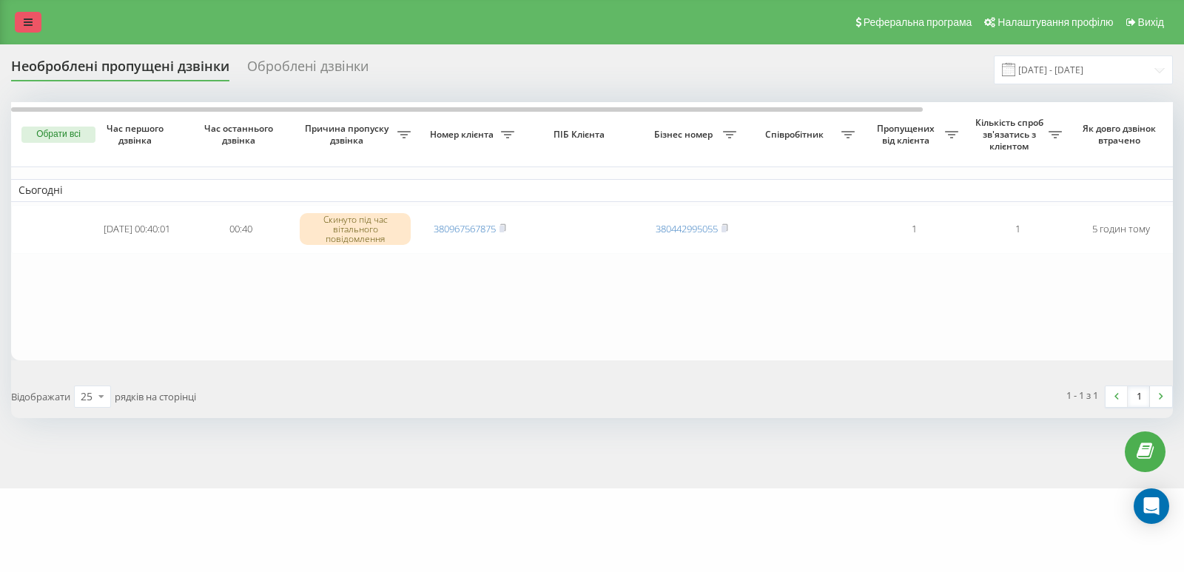
click at [29, 16] on link at bounding box center [28, 22] width 27 height 21
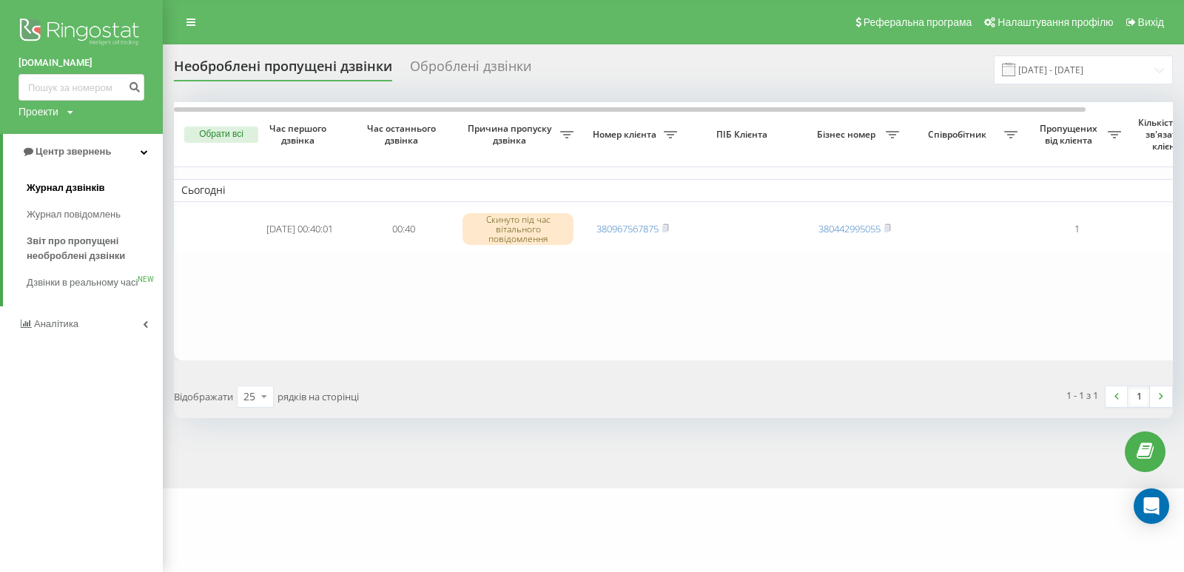
click at [101, 190] on span "Журнал дзвінків" at bounding box center [66, 188] width 78 height 15
